Goal: Feedback & Contribution: Submit feedback/report problem

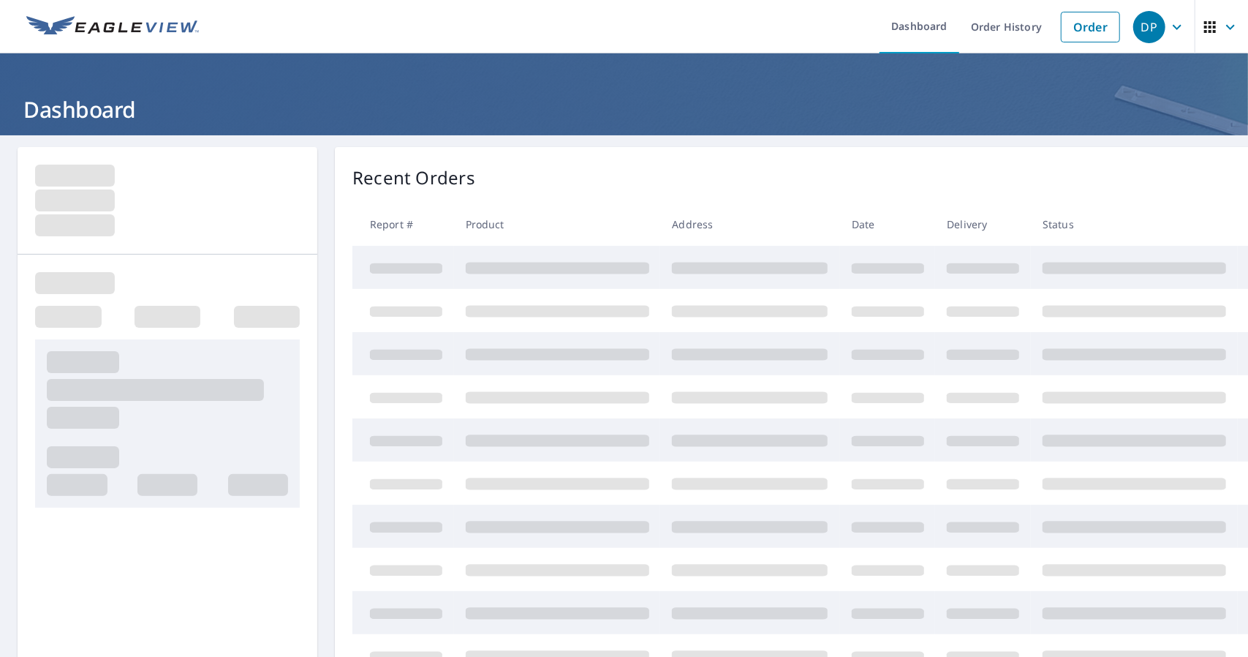
click at [412, 307] on span at bounding box center [406, 311] width 72 height 10
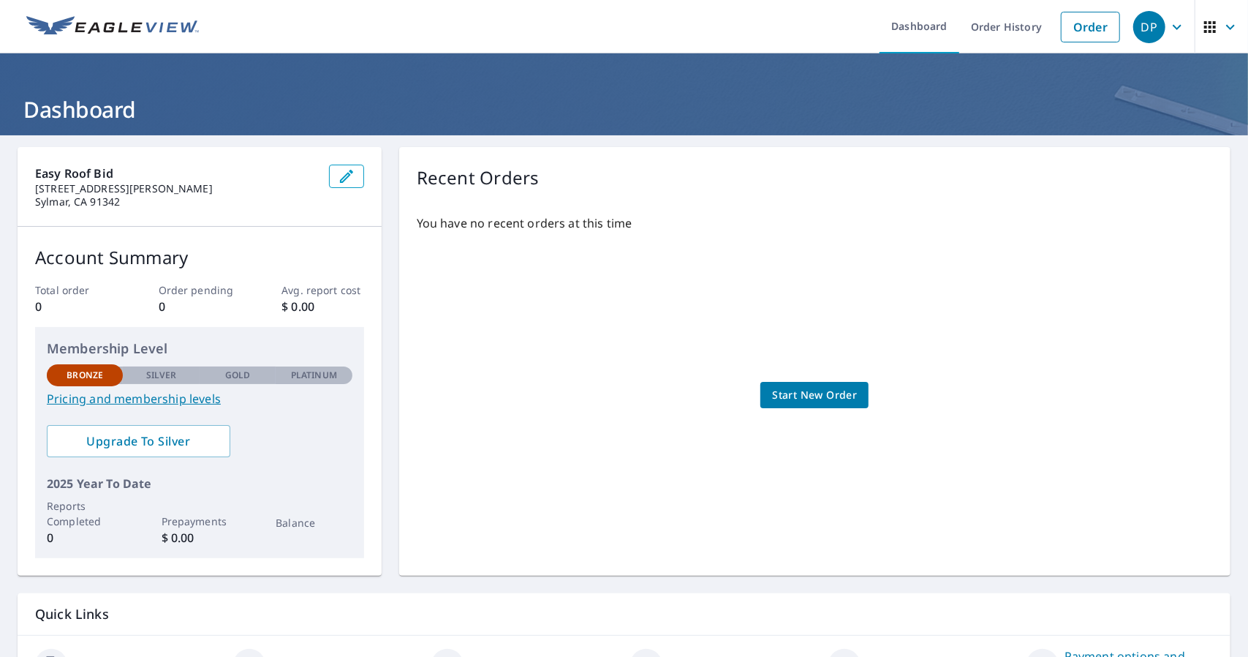
click at [1155, 41] on span "DP" at bounding box center [1162, 27] width 56 height 35
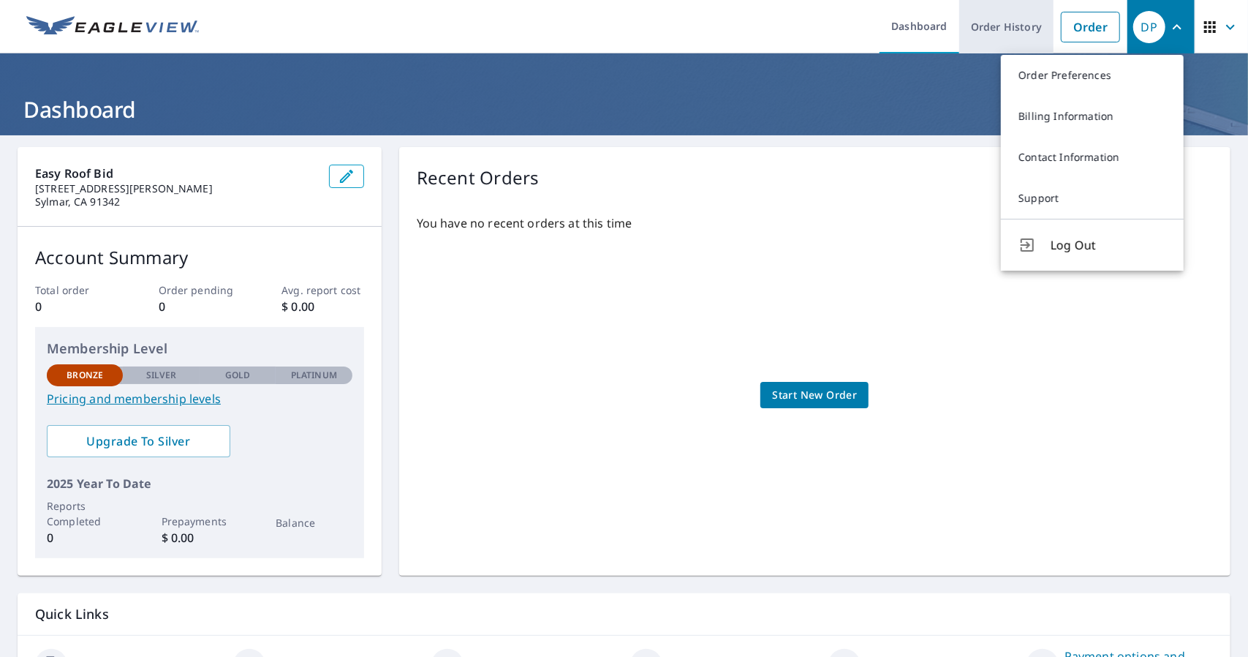
click at [1006, 26] on link "Order History" at bounding box center [1007, 26] width 94 height 53
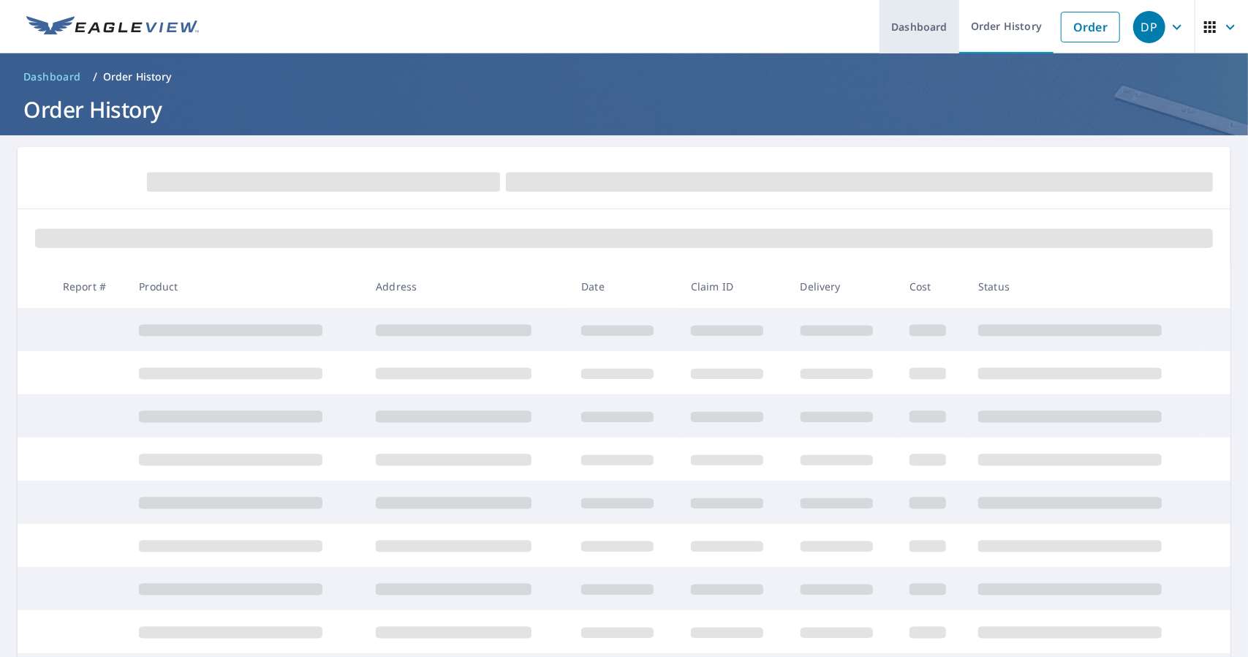
click at [905, 19] on link "Dashboard" at bounding box center [920, 26] width 80 height 53
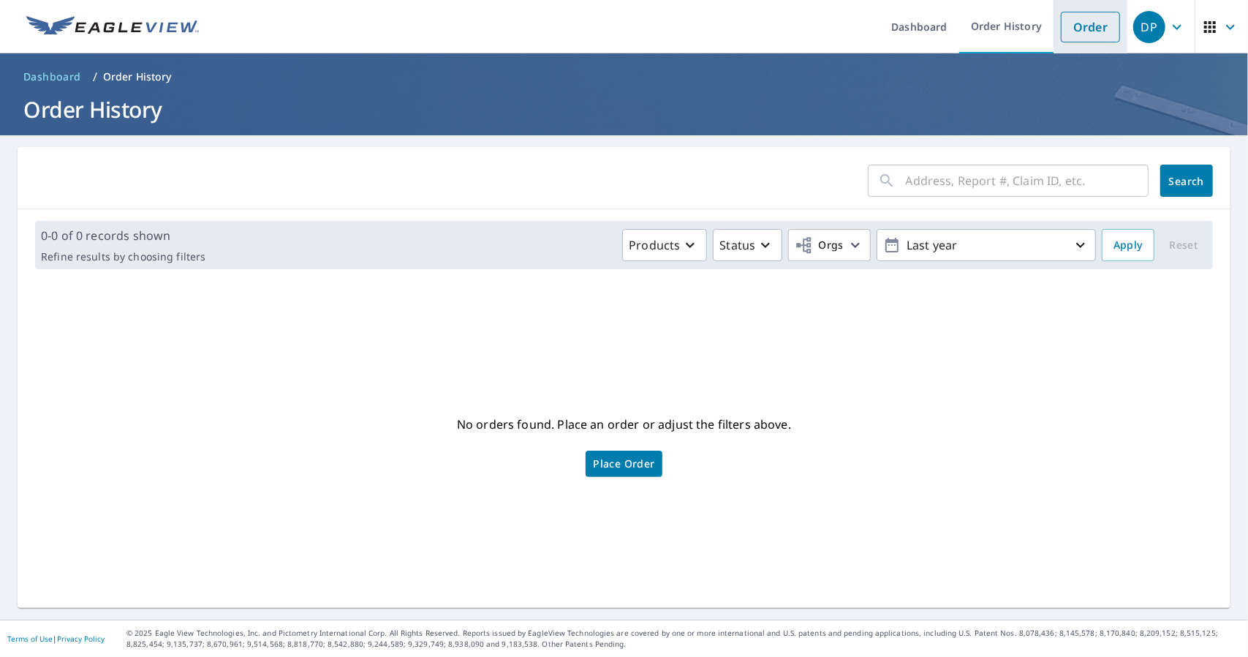
click at [1087, 29] on link "Order" at bounding box center [1090, 27] width 59 height 31
click at [1219, 14] on span "button" at bounding box center [1222, 27] width 41 height 35
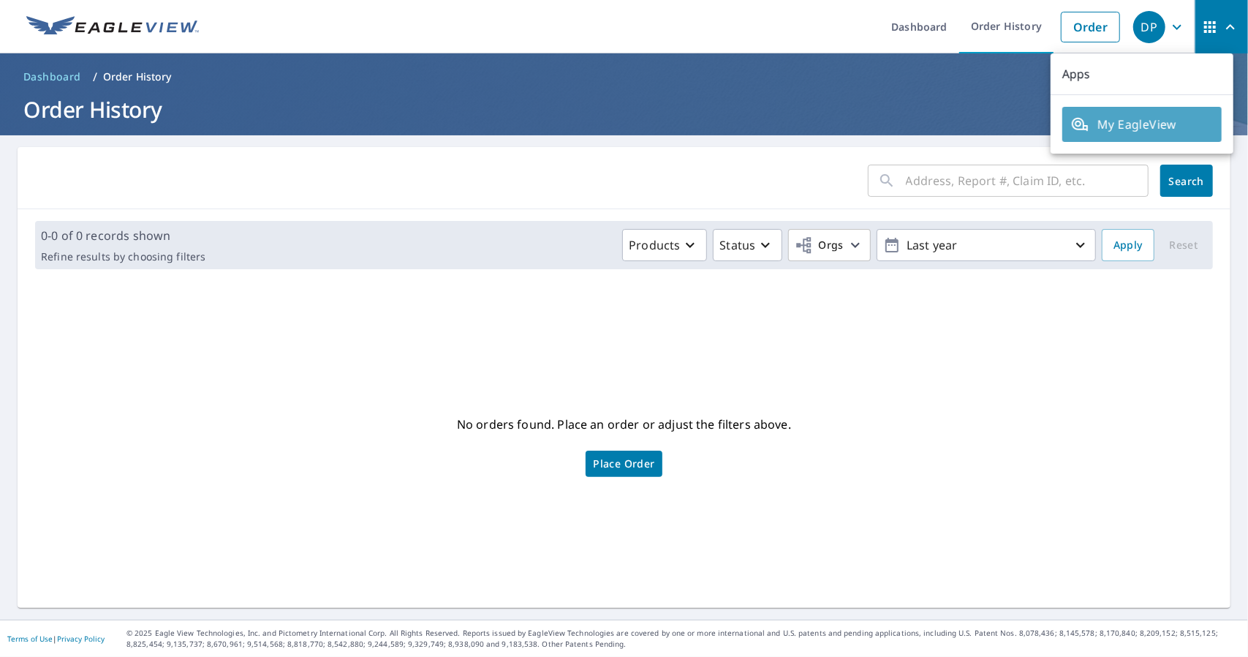
click at [1142, 127] on span "My EagleView" at bounding box center [1142, 125] width 142 height 18
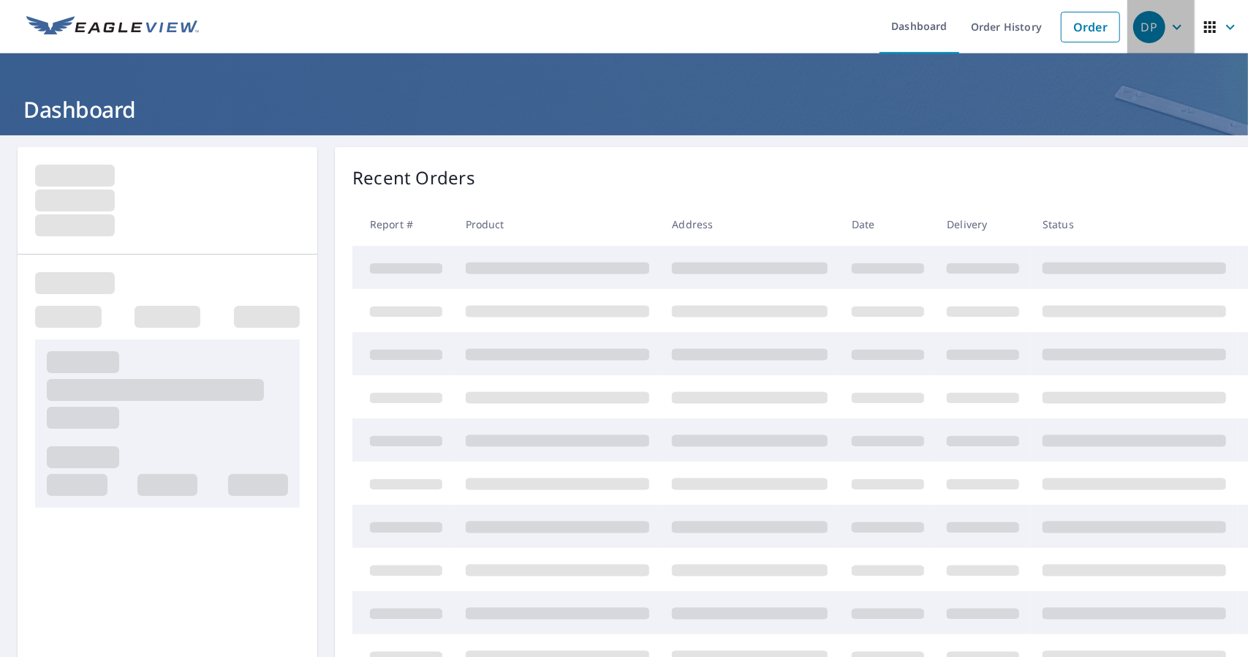
click at [1169, 34] on icon "button" at bounding box center [1178, 27] width 18 height 18
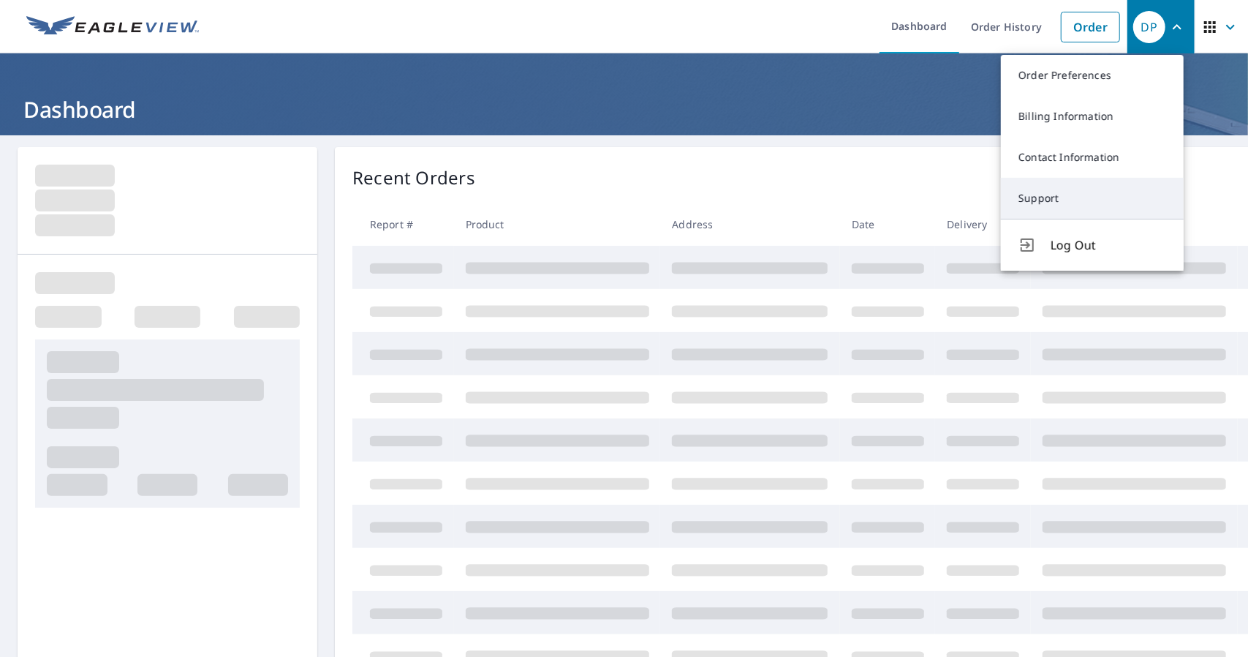
click at [1047, 195] on link "Support" at bounding box center [1092, 198] width 183 height 41
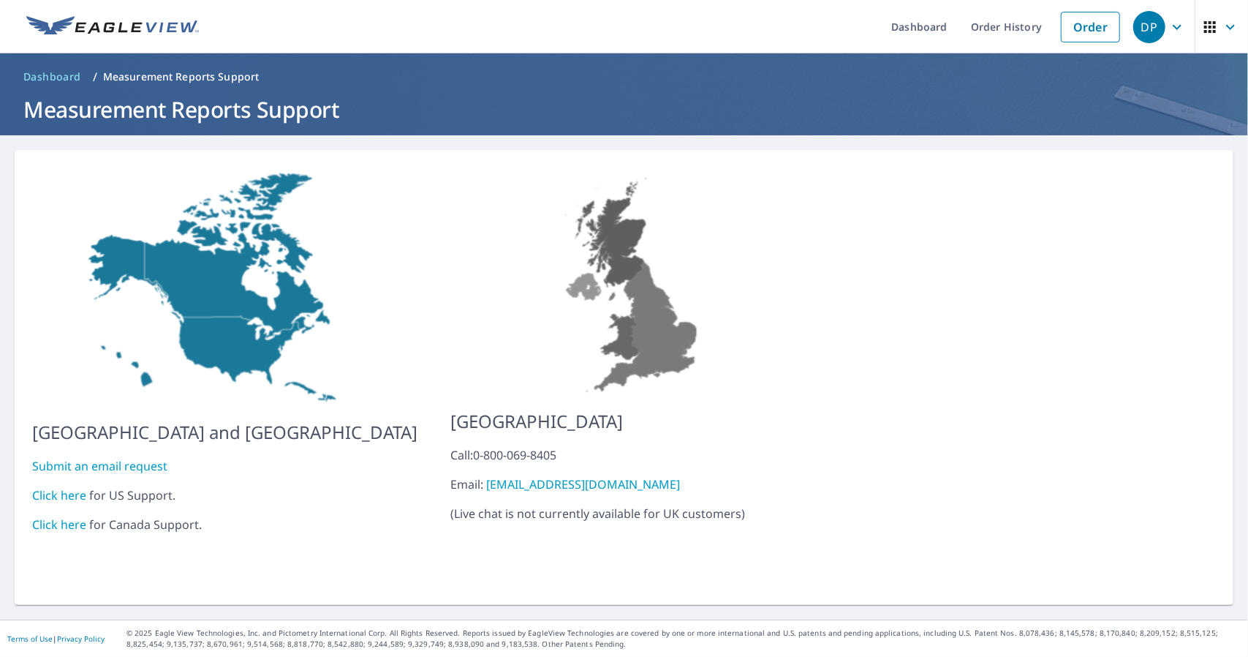
click at [111, 458] on link "Submit an email request" at bounding box center [99, 466] width 135 height 16
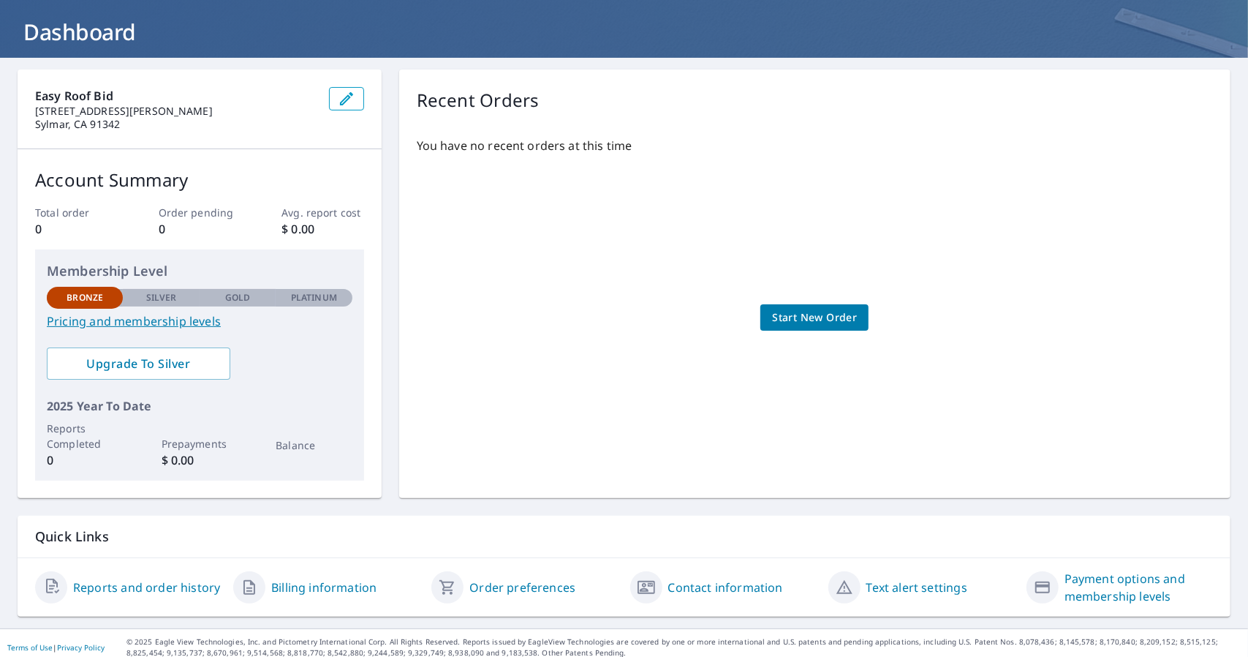
scroll to position [85, 0]
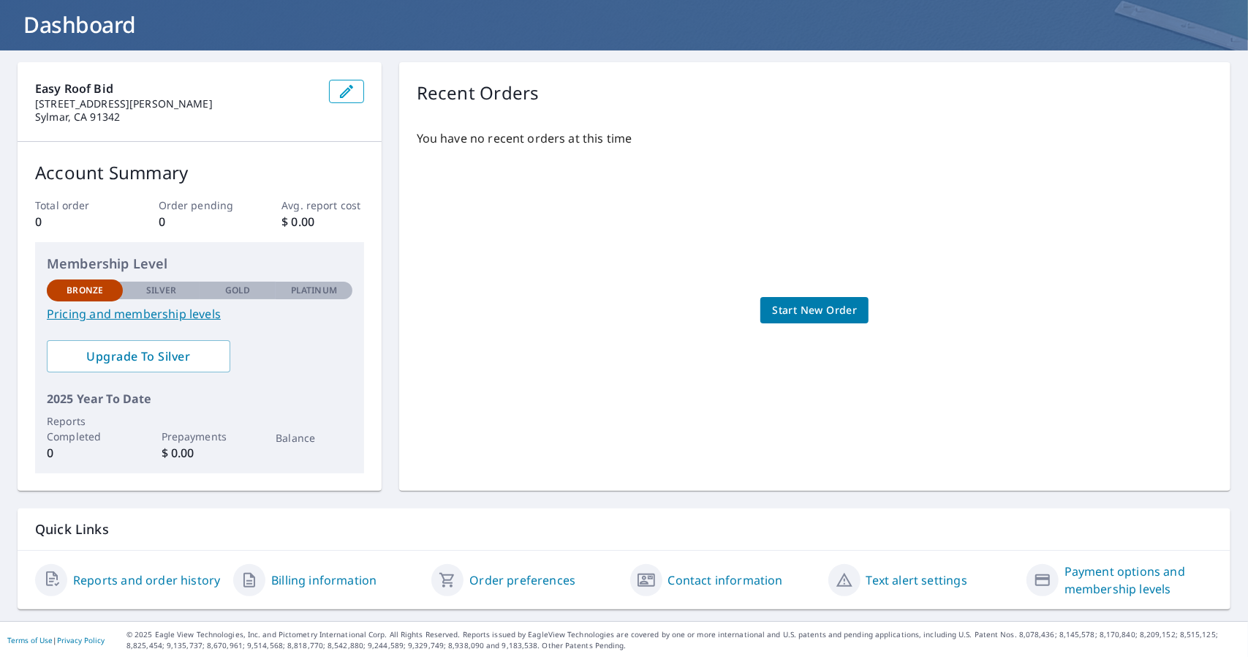
click at [1144, 257] on div "You have no recent orders at this time Start New Order" at bounding box center [815, 295] width 796 height 355
